Goal: Task Accomplishment & Management: Manage account settings

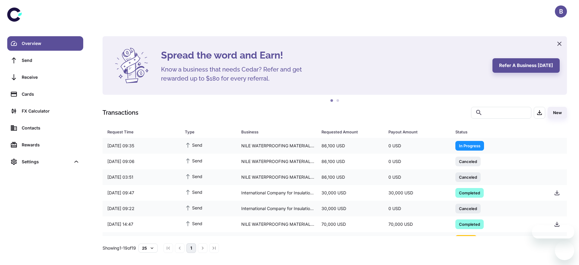
click at [374, 101] on ul "1 2" at bounding box center [335, 100] width 464 height 8
click at [561, 13] on div "B" at bounding box center [561, 11] width 12 height 12
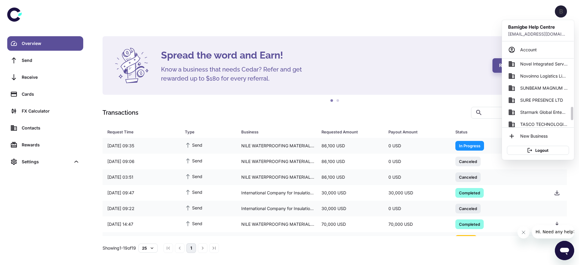
scroll to position [245, 0]
click at [534, 106] on link "Starmark Global Enteprises" at bounding box center [538, 111] width 67 height 12
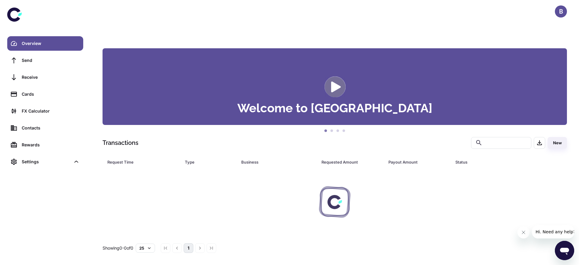
click at [533, 66] on span "SURE PRESENCE LTD" at bounding box center [545, 64] width 32 height 4
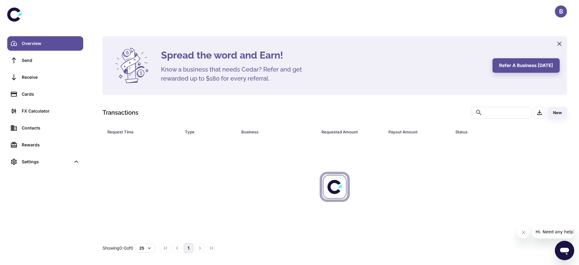
click at [529, 99] on div "Spread the word and Earn! Know a business that needs Cedar? Refer and get rewar…" at bounding box center [334, 144] width 479 height 217
click at [556, 100] on div "Spread the word and Earn! Know a business that needs Cedar? Refer and get rewar…" at bounding box center [334, 144] width 479 height 217
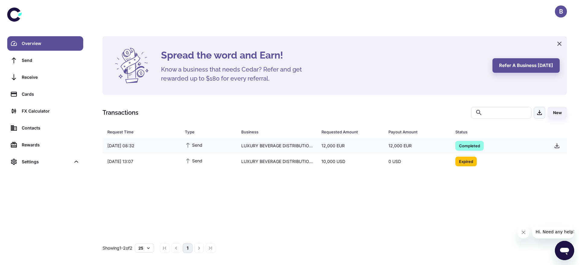
click at [538, 107] on button "button" at bounding box center [539, 113] width 11 height 12
click at [532, 99] on div "Spread the word and Earn! Know a business that needs Cedar? Refer and get rewar…" at bounding box center [334, 144] width 479 height 217
click at [520, 100] on div "Spread the word and Earn! Know a business that needs Cedar? Refer and get rewar…" at bounding box center [334, 144] width 479 height 217
click at [514, 99] on div "Spread the word and Earn! Know a business that needs Cedar? Refer and get rewar…" at bounding box center [334, 144] width 479 height 217
click at [515, 101] on div "Spread the word and Earn! Know a business that needs Cedar? Refer and get rewar…" at bounding box center [334, 144] width 479 height 217
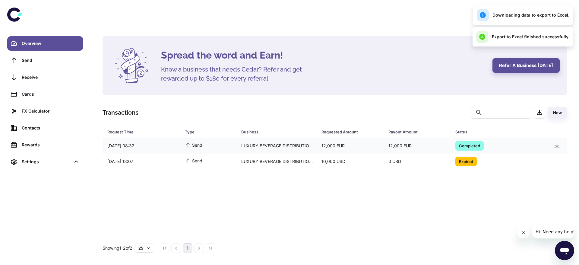
click at [537, 101] on div "Spread the word and Earn! Know a business that needs Cedar? Refer and get rewar…" at bounding box center [334, 144] width 479 height 217
click at [542, 99] on div "Spread the word and Earn! Know a business that needs Cedar? Refer and get rewar…" at bounding box center [334, 144] width 479 height 217
drag, startPoint x: 572, startPoint y: 113, endPoint x: 572, endPoint y: 120, distance: 6.6
click at [572, 120] on div "Spread the word and Earn! Know a business that needs Cedar? Refer and get rewar…" at bounding box center [334, 144] width 479 height 217
click at [546, 95] on div "Spread the word and Earn! Know a business that needs Cedar? Refer and get rewar…" at bounding box center [334, 144] width 479 height 217
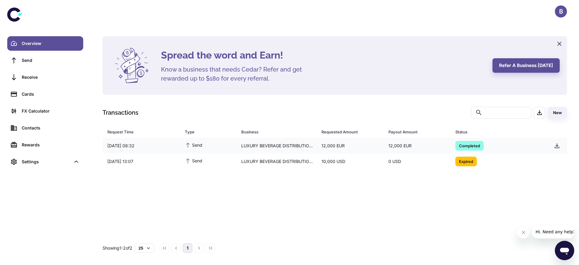
click at [546, 95] on div "Spread the word and Earn! Know a business that needs Cedar? Refer and get rewar…" at bounding box center [334, 144] width 479 height 217
click at [477, 96] on div "Spread the word and Earn! Know a business that needs Cedar? Refer and get rewar…" at bounding box center [334, 144] width 479 height 217
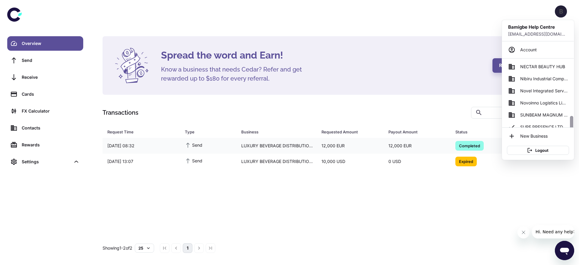
scroll to position [232, 0]
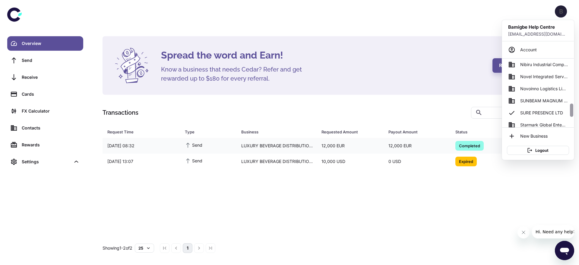
drag, startPoint x: 572, startPoint y: 67, endPoint x: 568, endPoint y: 112, distance: 45.1
click at [568, 112] on div "AERIX SAFETY LIMITED Adebisi Foods Ventures Bamadek International Company Niger…" at bounding box center [538, 93] width 72 height 69
click at [551, 108] on link "SURE PRESENCE LTD" at bounding box center [538, 113] width 67 height 12
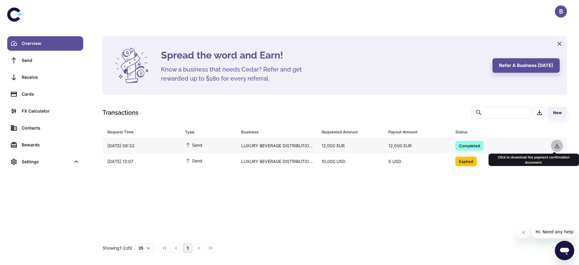
click at [556, 143] on icon "button" at bounding box center [556, 145] width 7 height 7
click at [555, 147] on icon "button" at bounding box center [557, 145] width 5 height 5
